Goal: Task Accomplishment & Management: Complete application form

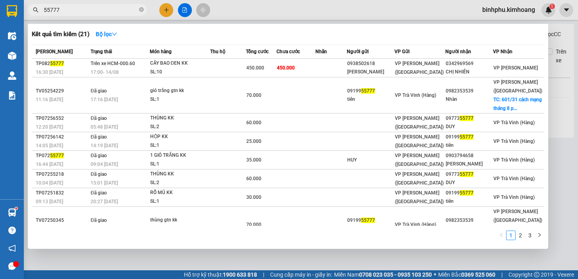
click at [143, 9] on icon "close-circle" at bounding box center [141, 9] width 5 height 5
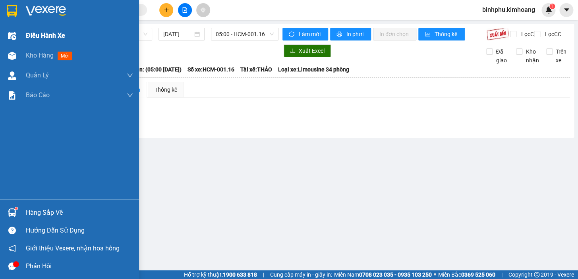
click at [22, 43] on div "Điều hành xe" at bounding box center [69, 36] width 139 height 20
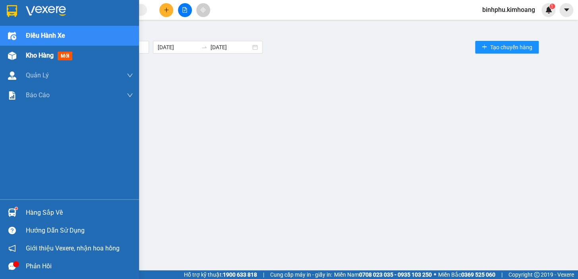
click at [21, 50] on div "Kho hàng mới" at bounding box center [69, 56] width 139 height 20
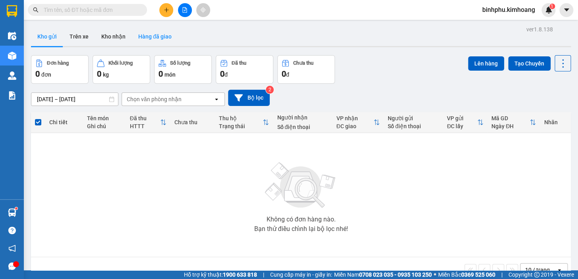
click at [162, 34] on button "Hàng đã giao" at bounding box center [155, 36] width 46 height 19
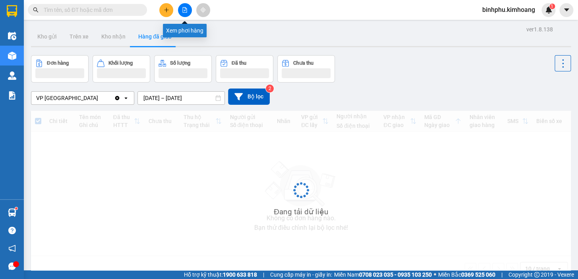
click at [185, 12] on icon "file-add" at bounding box center [185, 10] width 4 height 6
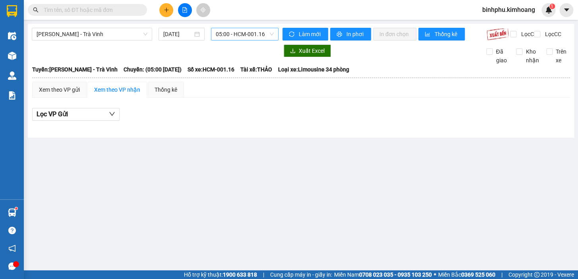
click at [219, 32] on span "05:00 - HCM-001.16" at bounding box center [245, 34] width 58 height 12
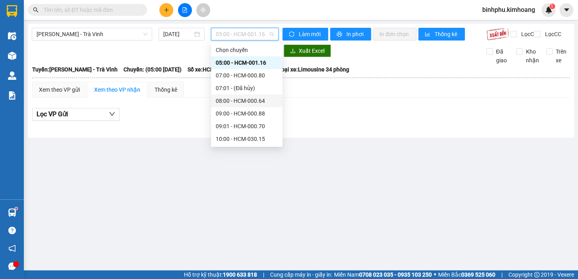
click at [241, 98] on div "08:00 - HCM-000.64" at bounding box center [247, 100] width 62 height 9
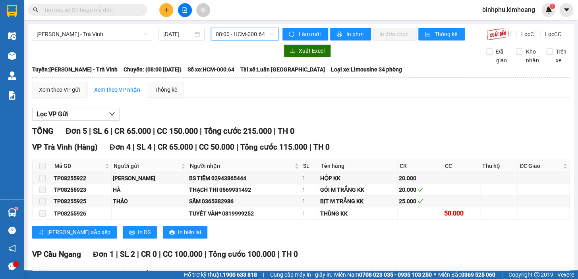
click at [235, 36] on span "08:00 - HCM-000.64" at bounding box center [245, 34] width 58 height 12
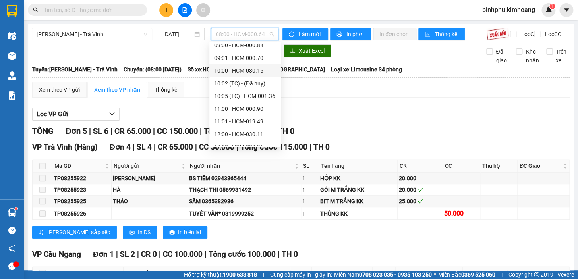
scroll to position [144, 0]
click at [247, 57] on div "12:00 - HCM-030.11" at bounding box center [245, 58] width 62 height 9
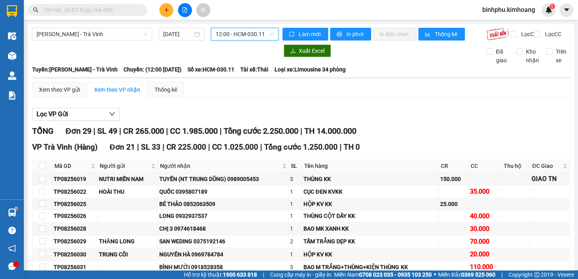
click at [238, 35] on span "12:00 - HCM-030.11" at bounding box center [245, 34] width 58 height 12
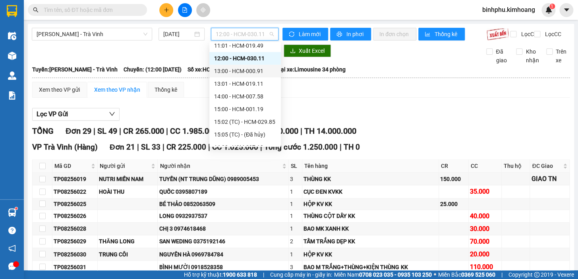
click at [248, 73] on div "13:00 - HCM-000.91" at bounding box center [245, 71] width 62 height 9
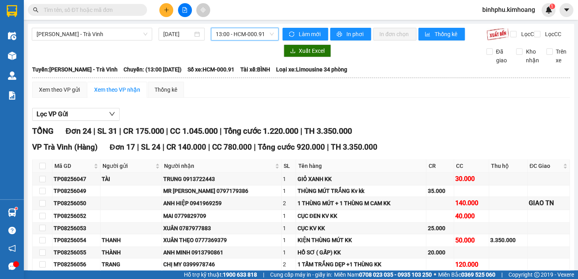
click at [233, 35] on span "13:00 - HCM-000.91" at bounding box center [245, 34] width 58 height 12
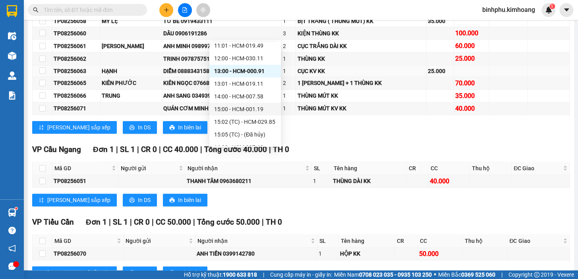
scroll to position [258, 0]
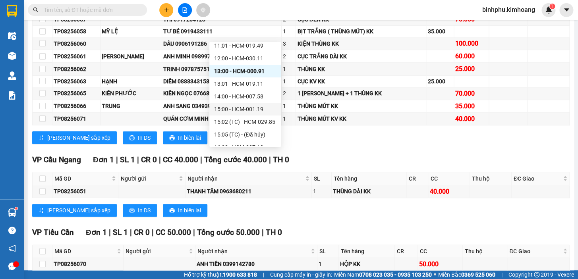
click at [233, 105] on div "15:00 - HCM-001.19" at bounding box center [245, 109] width 62 height 9
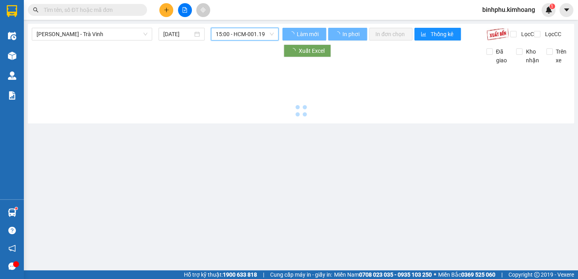
scroll to position [0, 0]
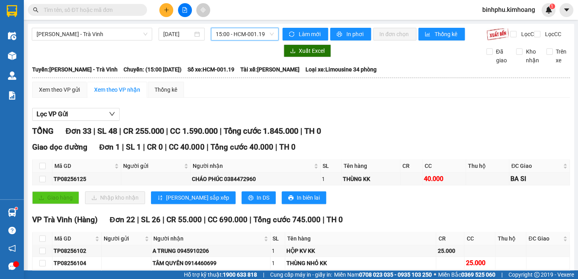
click at [229, 31] on span "15:00 - HCM-001.19" at bounding box center [245, 34] width 58 height 12
click at [111, 9] on input "text" at bounding box center [91, 10] width 94 height 9
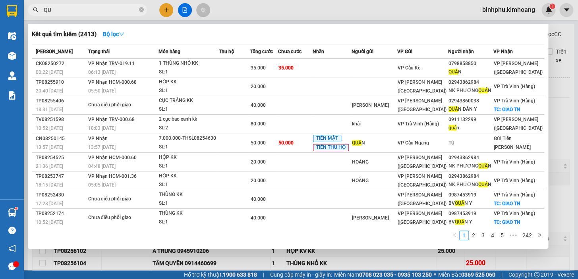
type input "Q"
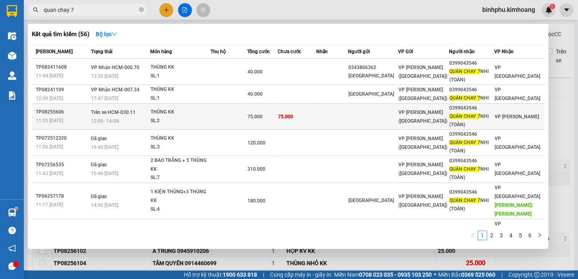
type input "quan chay 7"
click at [302, 120] on td "75.000" at bounding box center [296, 117] width 39 height 26
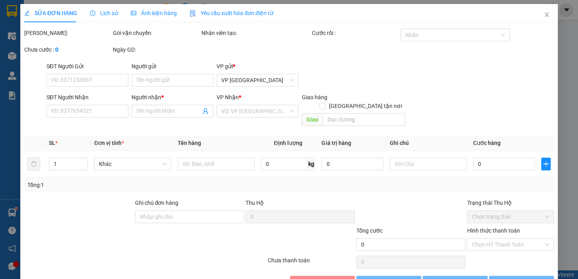
type input "0399043546"
type input "QUÁN CHAY 7 NHI (TOÀN)"
type input "75.000"
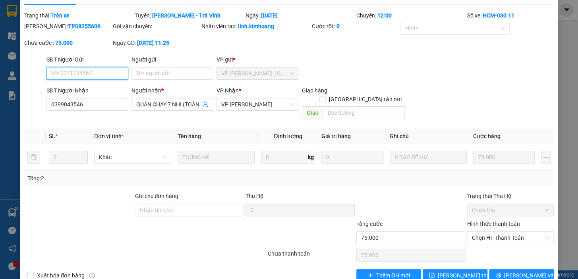
scroll to position [27, 0]
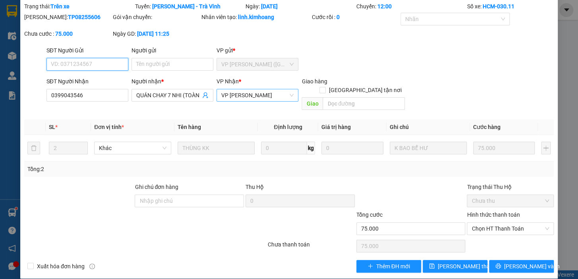
click at [244, 94] on span "VP [PERSON_NAME]" at bounding box center [257, 95] width 72 height 12
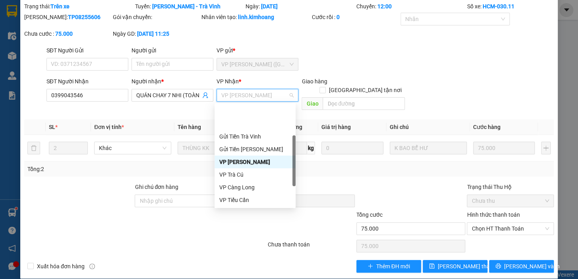
scroll to position [64, 0]
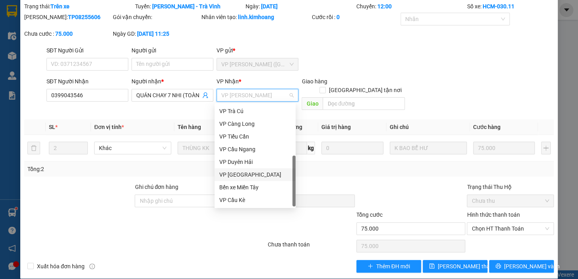
click at [254, 171] on div "VP [GEOGRAPHIC_DATA]" at bounding box center [254, 174] width 71 height 9
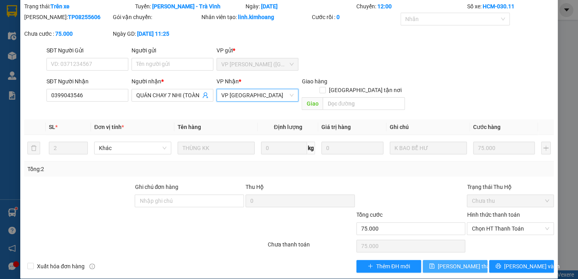
click at [464, 262] on span "[PERSON_NAME] thay đổi" at bounding box center [469, 266] width 64 height 9
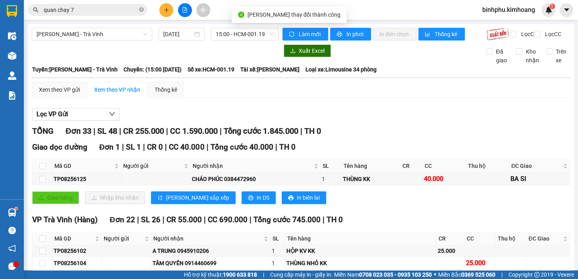
click at [81, 9] on input "quan chay 7" at bounding box center [91, 10] width 94 height 9
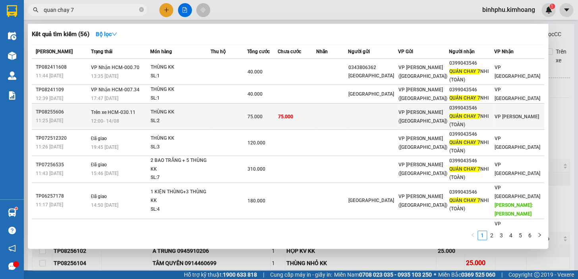
click at [275, 107] on td "75.000" at bounding box center [262, 117] width 31 height 26
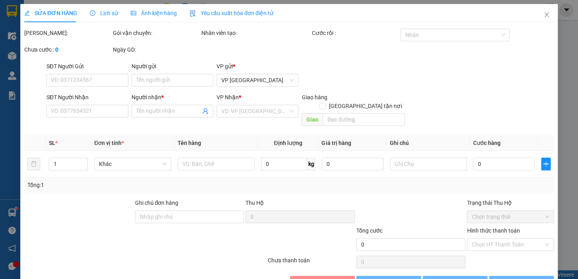
type input "0399043546"
type input "QUÁN CHAY 7 NHI (TOÀN)"
type input "75.000"
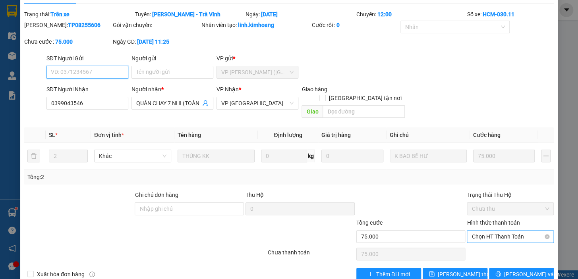
scroll to position [27, 0]
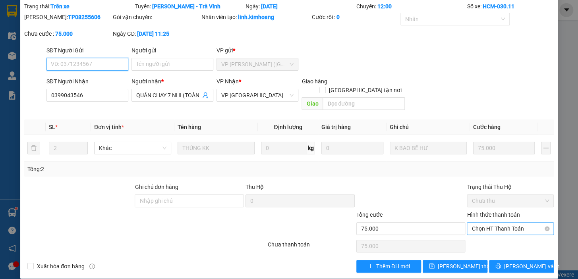
click at [491, 223] on span "Chọn HT Thanh Toán" at bounding box center [509, 229] width 77 height 12
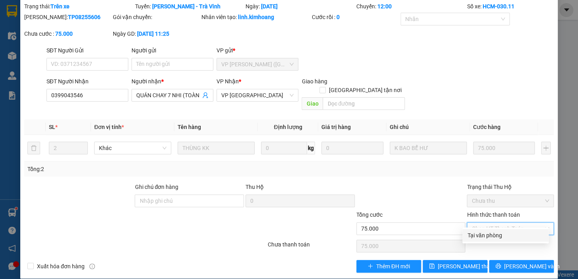
click at [495, 234] on div "Tại văn phòng" at bounding box center [505, 235] width 77 height 9
type input "75.000"
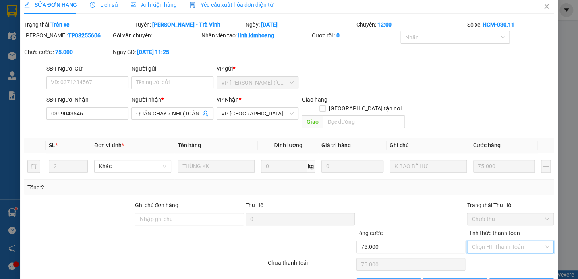
scroll to position [0, 0]
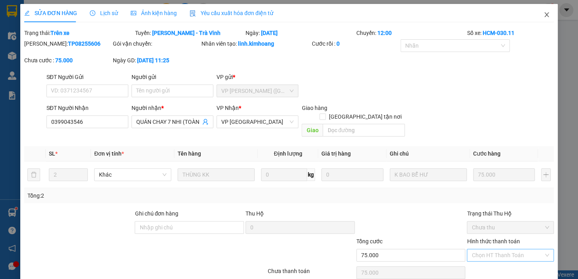
click at [544, 13] on icon "close" at bounding box center [546, 14] width 4 height 5
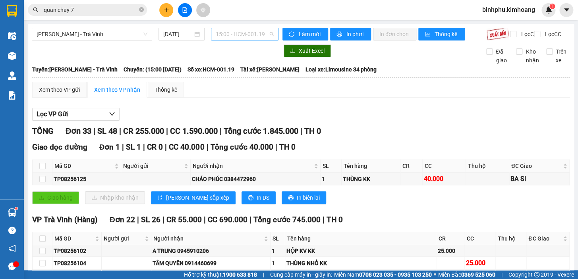
click at [233, 28] on span "15:00 - HCM-001.19" at bounding box center [245, 34] width 58 height 12
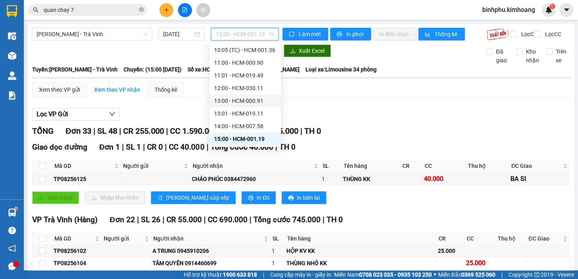
click at [238, 95] on div "13:00 - HCM-000.91" at bounding box center [244, 100] width 71 height 13
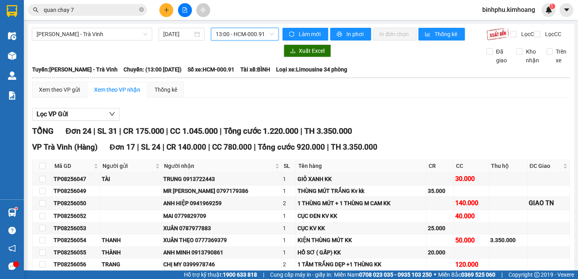
click at [249, 29] on span "13:00 - HCM-000.91" at bounding box center [245, 34] width 58 height 12
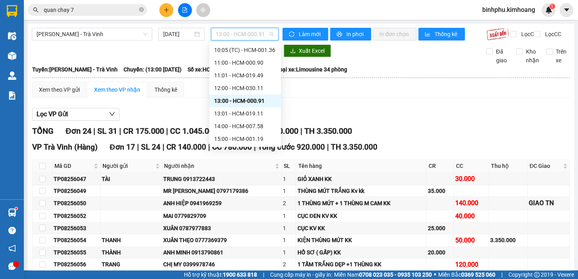
click at [477, 120] on div "Lọc VP Gửi" at bounding box center [300, 114] width 537 height 13
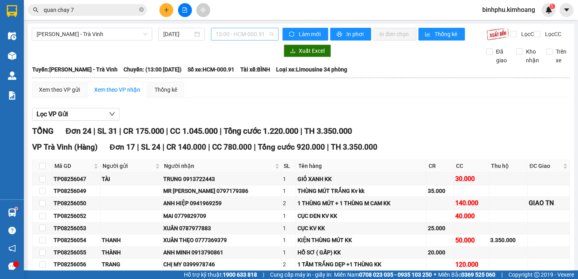
click at [261, 36] on span "13:00 - HCM-000.91" at bounding box center [245, 34] width 58 height 12
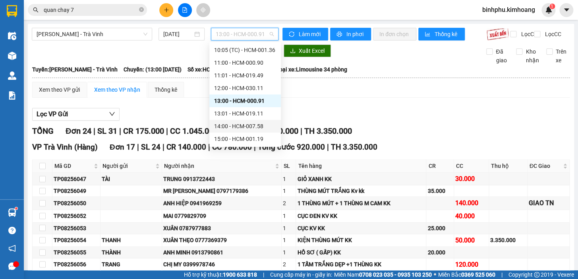
click at [244, 123] on div "14:00 - HCM-007.58" at bounding box center [245, 126] width 62 height 9
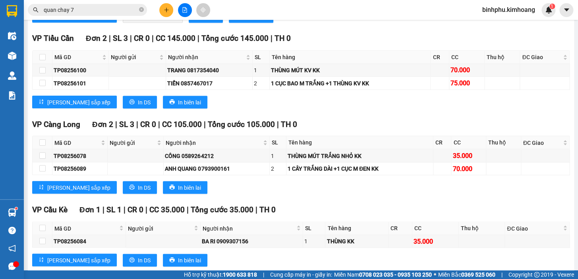
scroll to position [445, 0]
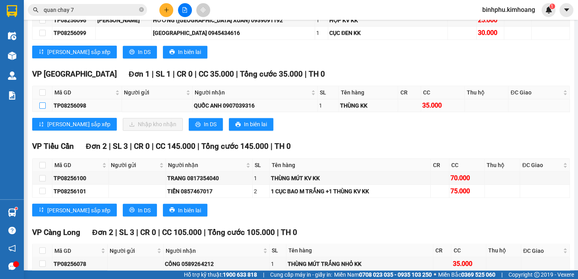
click at [40, 109] on input "checkbox" at bounding box center [42, 105] width 6 height 6
checkbox input "true"
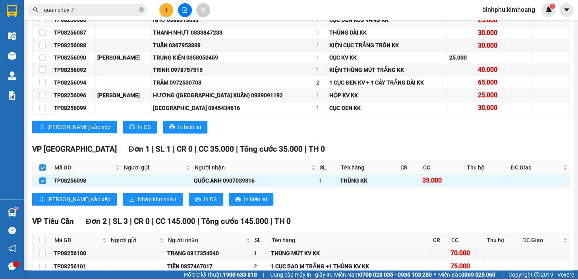
scroll to position [433, 0]
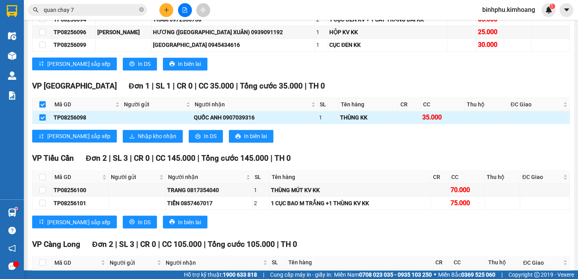
click at [41, 121] on input "checkbox" at bounding box center [42, 117] width 6 height 6
checkbox input "false"
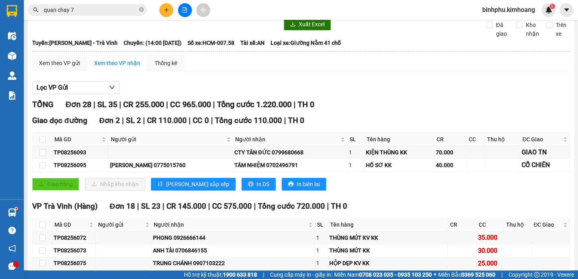
scroll to position [0, 0]
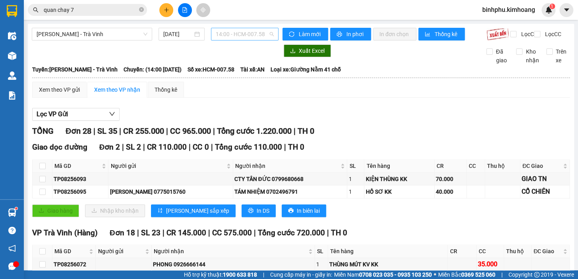
click at [265, 37] on span "14:00 - HCM-007.58" at bounding box center [245, 34] width 58 height 12
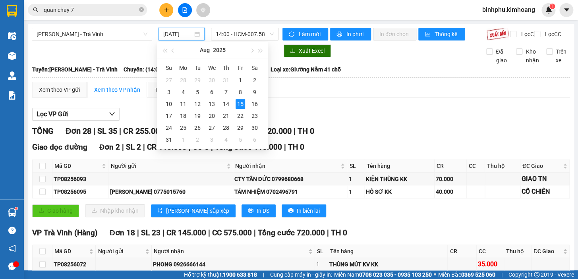
click at [175, 35] on input "[DATE]" at bounding box center [178, 34] width 30 height 9
click at [227, 104] on div "14" at bounding box center [226, 104] width 10 height 10
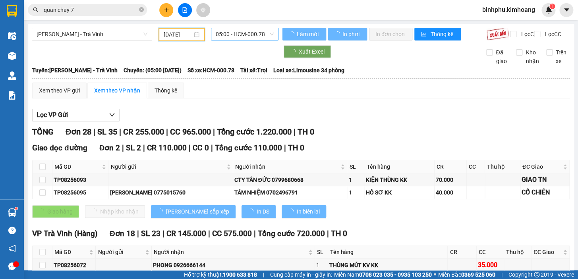
type input "[DATE]"
click at [250, 35] on span "05:00 - HCM-000.78" at bounding box center [245, 34] width 58 height 12
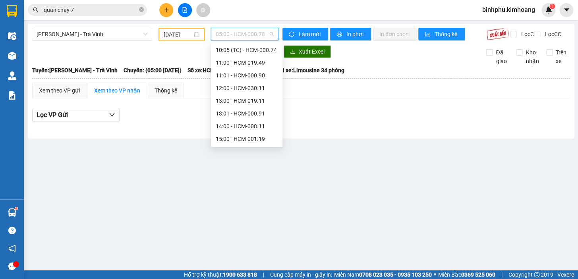
scroll to position [121, 0]
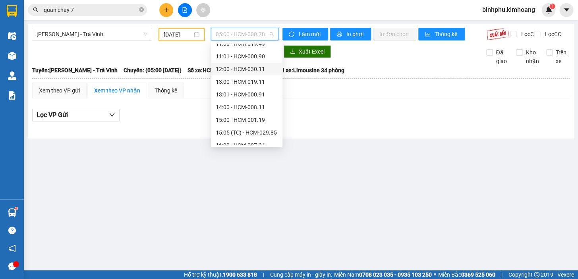
click at [253, 67] on div "12:00 - HCM-030.11" at bounding box center [247, 69] width 62 height 9
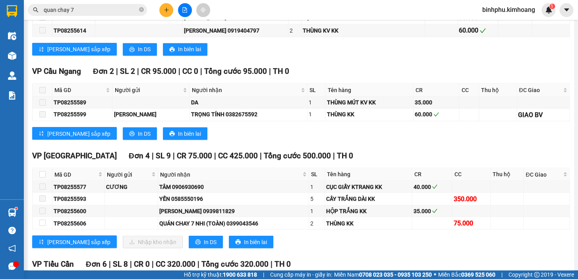
scroll to position [577, 0]
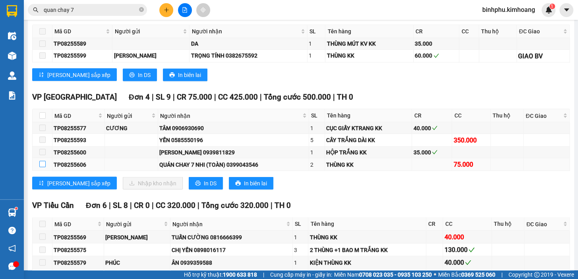
click at [41, 164] on label at bounding box center [42, 164] width 6 height 9
click at [41, 164] on input "checkbox" at bounding box center [42, 164] width 6 height 6
checkbox input "true"
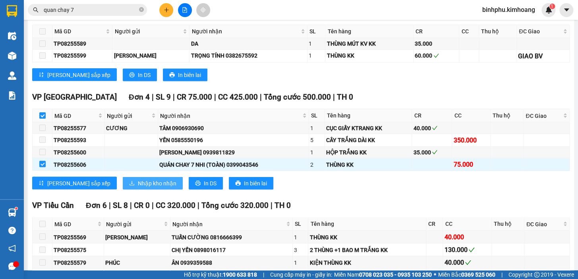
click at [138, 187] on span "Nhập kho nhận" at bounding box center [157, 183] width 39 height 9
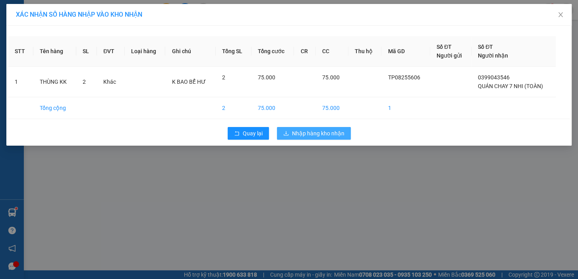
click at [321, 135] on span "Nhập hàng kho nhận" at bounding box center [318, 133] width 52 height 9
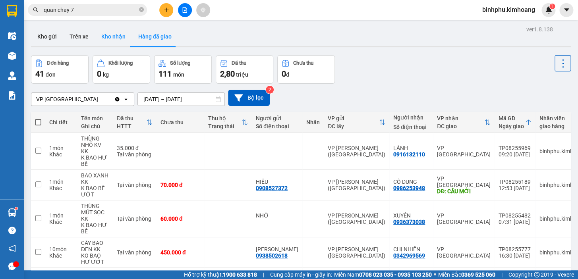
click at [105, 28] on button "Kho nhận" at bounding box center [113, 36] width 37 height 19
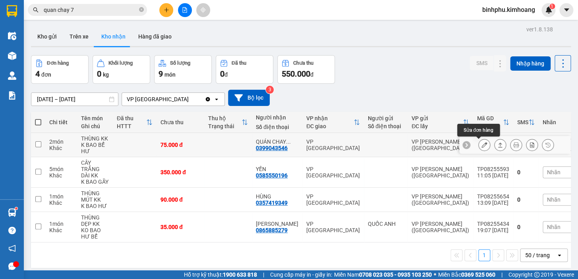
click at [481, 144] on icon at bounding box center [484, 145] width 6 height 6
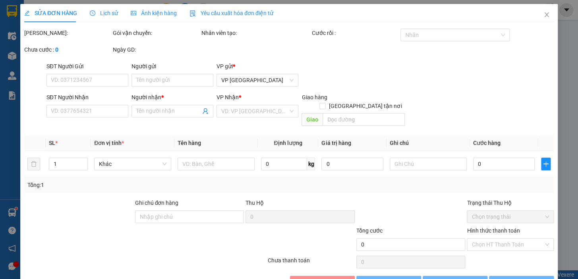
type input "0399043546"
type input "QUÁN CHAY 7 NHI (TOÀN)"
type input "75.000"
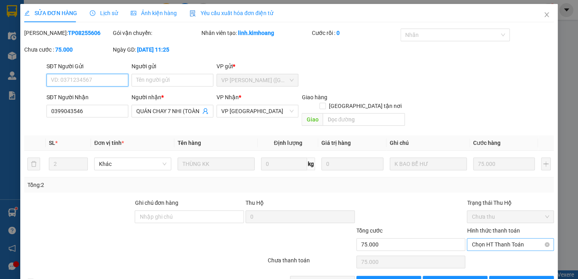
click at [519, 239] on span "Chọn HT Thanh Toán" at bounding box center [509, 245] width 77 height 12
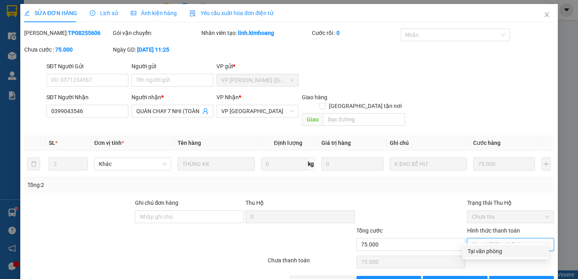
click at [513, 254] on div "Tại văn phòng" at bounding box center [505, 251] width 77 height 9
type input "0"
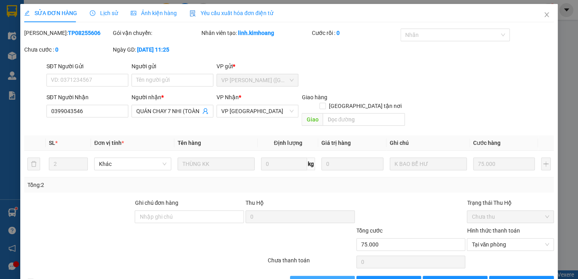
click at [301, 276] on button "[PERSON_NAME] và Giao hàng" at bounding box center [322, 282] width 65 height 13
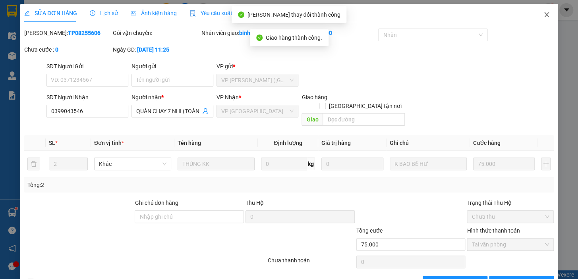
click at [544, 15] on icon "close" at bounding box center [546, 14] width 4 height 5
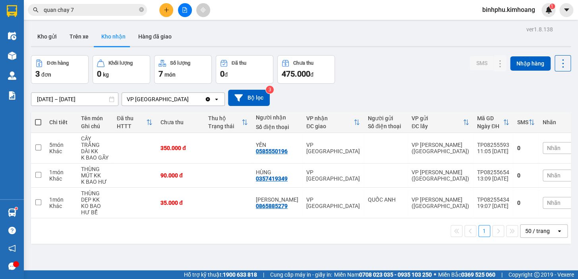
click at [114, 4] on span "quan chay 7" at bounding box center [87, 10] width 119 height 12
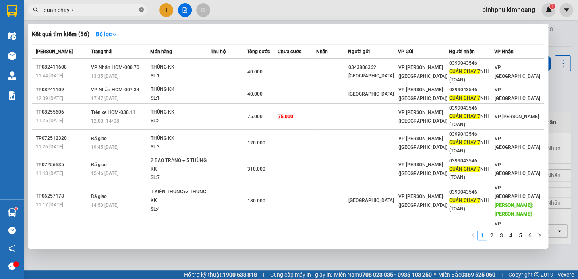
click at [142, 10] on icon "close-circle" at bounding box center [141, 9] width 5 height 5
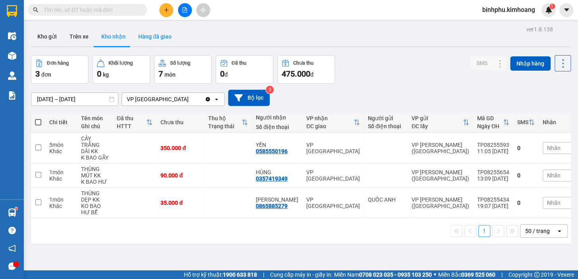
click at [155, 33] on button "Hàng đã giao" at bounding box center [155, 36] width 46 height 19
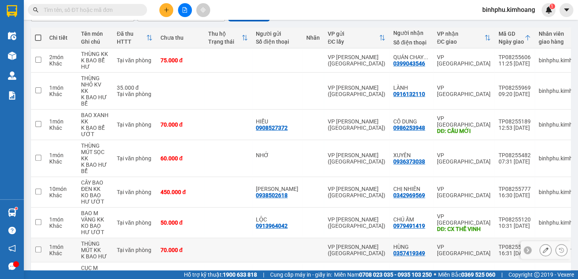
scroll to position [72, 0]
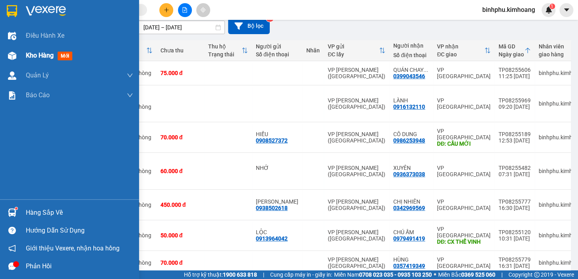
click at [26, 58] on span "Kho hàng" at bounding box center [40, 56] width 28 height 8
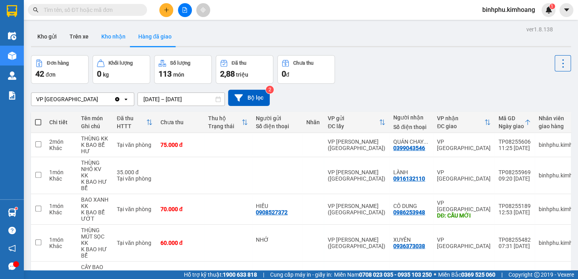
click at [104, 35] on button "Kho nhận" at bounding box center [113, 36] width 37 height 19
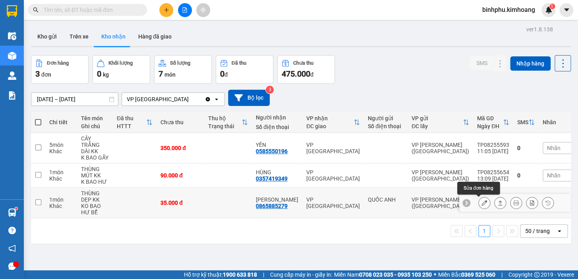
click at [483, 203] on button at bounding box center [483, 203] width 11 height 14
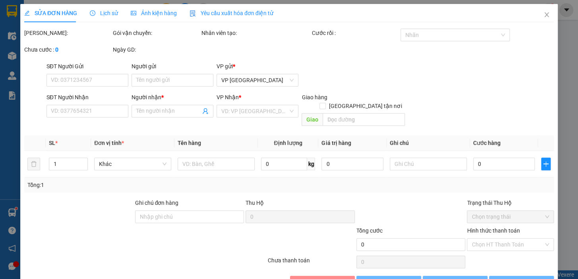
type input "QUỐC ANH"
type input "0865885279"
type input "[PERSON_NAME]"
type input "35.000"
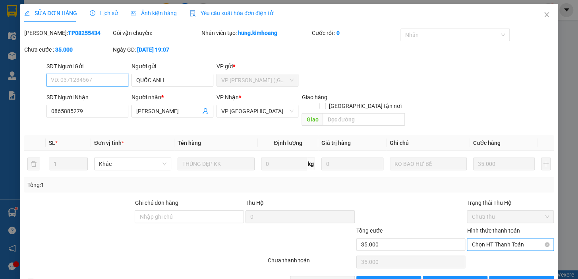
click at [483, 239] on span "Chọn HT Thanh Toán" at bounding box center [509, 245] width 77 height 12
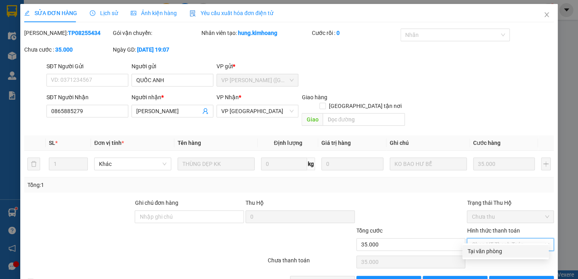
click at [482, 255] on div "Tại văn phòng" at bounding box center [505, 251] width 77 height 9
type input "0"
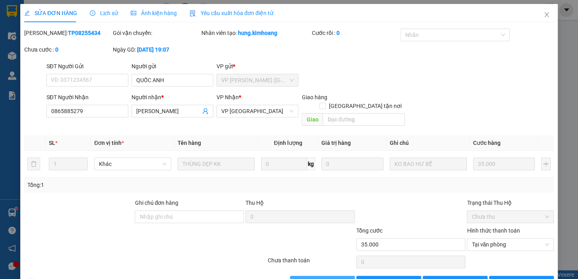
click at [337, 278] on span "[PERSON_NAME] và Giao hàng" at bounding box center [343, 282] width 76 height 9
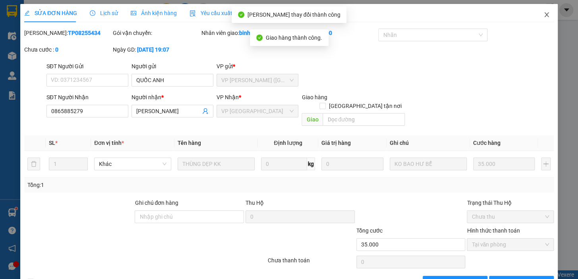
click at [541, 11] on span "Close" at bounding box center [546, 15] width 22 height 22
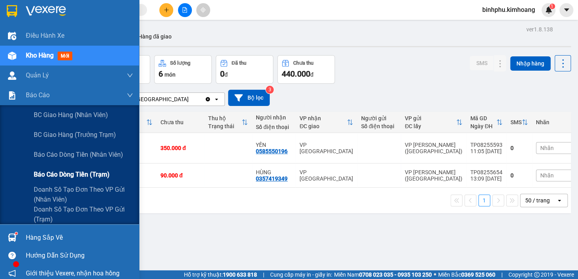
click at [61, 172] on span "Báo cáo dòng tiền (trạm)" at bounding box center [72, 174] width 76 height 10
